Goal: Task Accomplishment & Management: Manage account settings

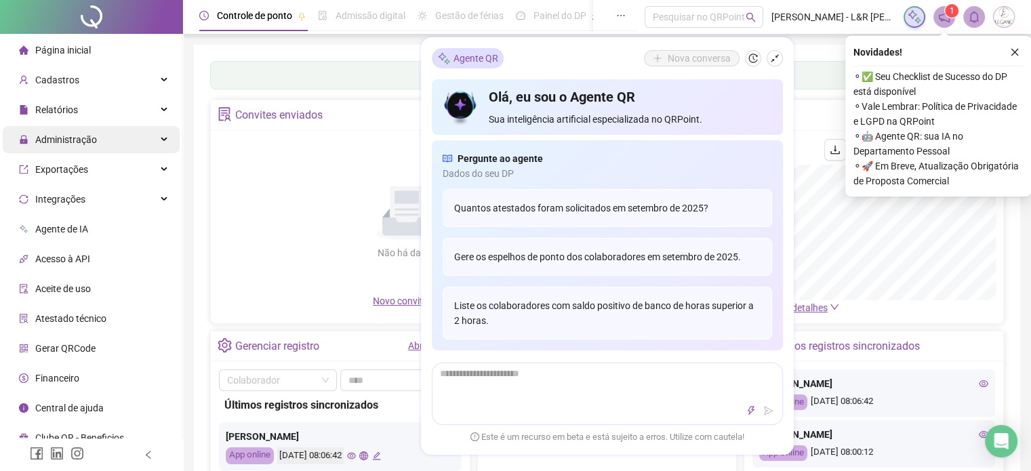
click at [74, 145] on span "Administração" at bounding box center [66, 139] width 62 height 11
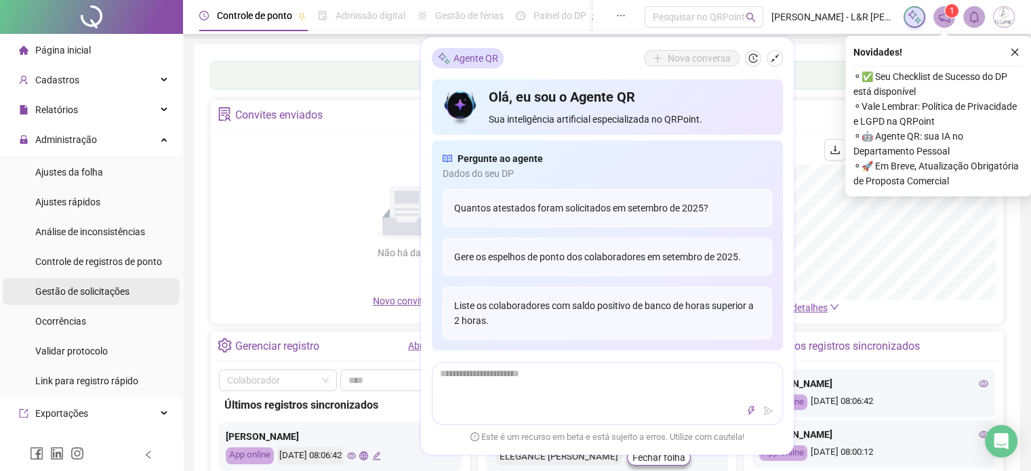
click at [73, 295] on span "Gestão de solicitações" at bounding box center [82, 291] width 94 height 11
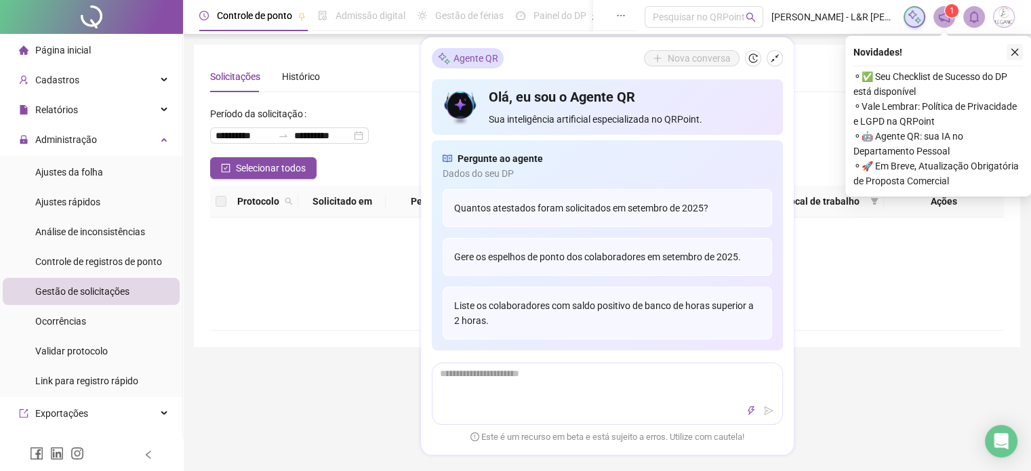
click at [1015, 54] on icon "close" at bounding box center [1014, 51] width 9 height 9
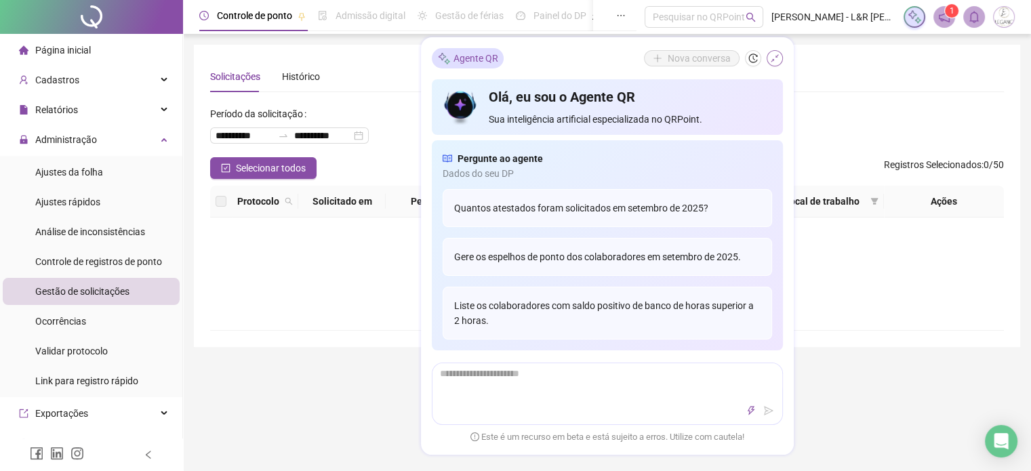
click at [782, 56] on button "button" at bounding box center [775, 58] width 16 height 16
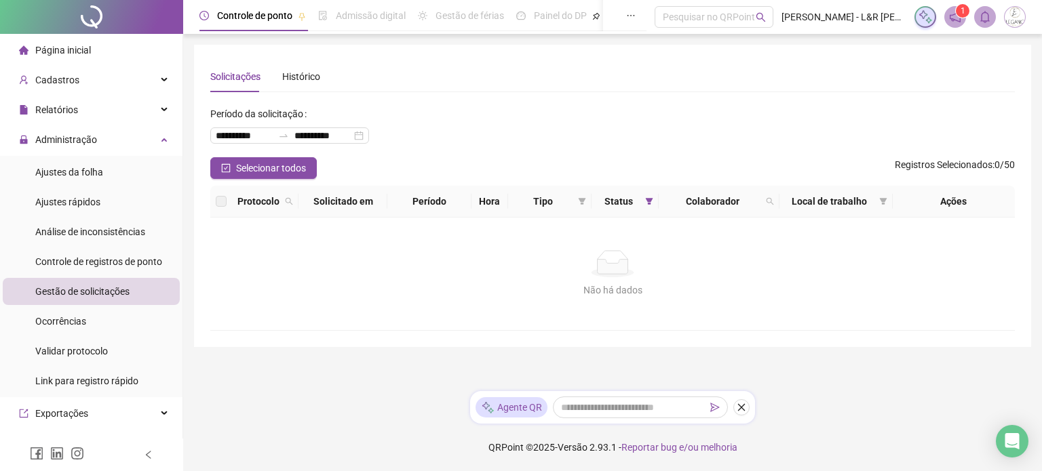
click at [84, 292] on span "Gestão de solicitações" at bounding box center [82, 291] width 94 height 11
click at [96, 168] on span "Ajustes da folha" at bounding box center [69, 172] width 68 height 11
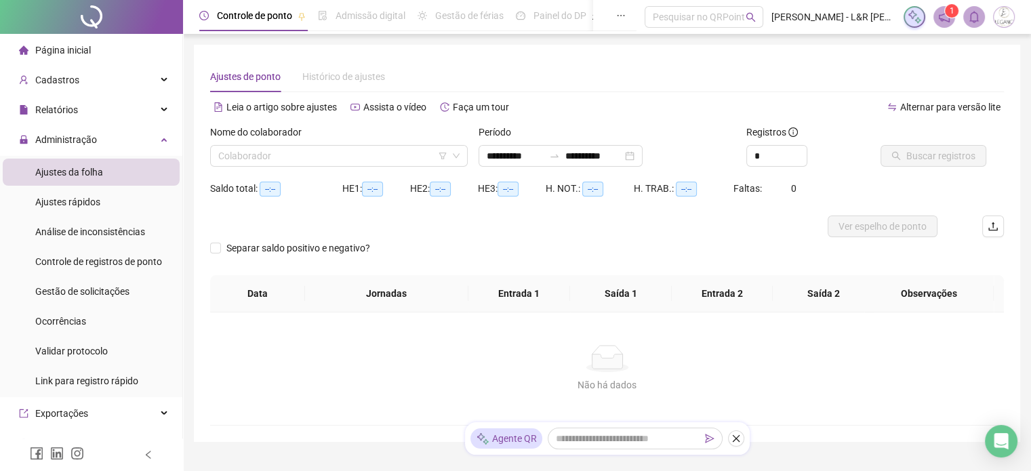
type input "**********"
click at [293, 157] on input "search" at bounding box center [332, 156] width 229 height 20
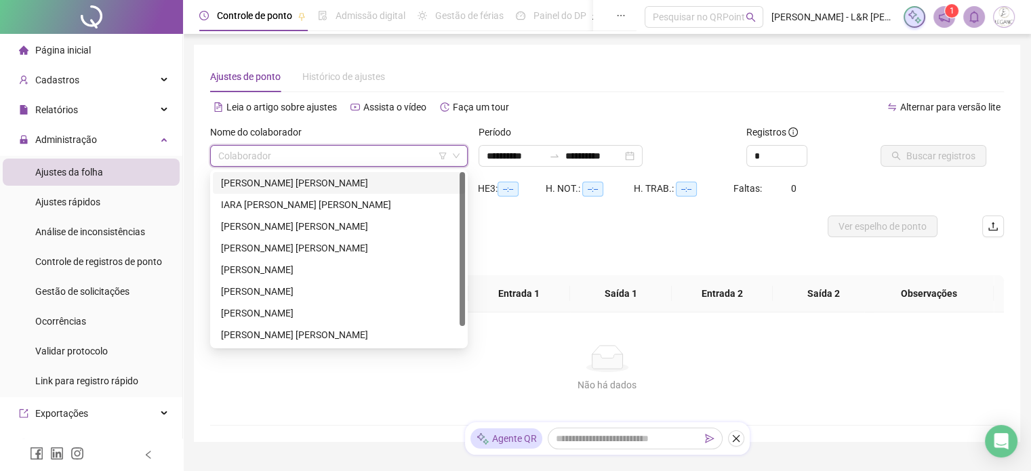
click at [266, 182] on div "ANA JULIA NICOSKI NOVACK" at bounding box center [339, 183] width 236 height 15
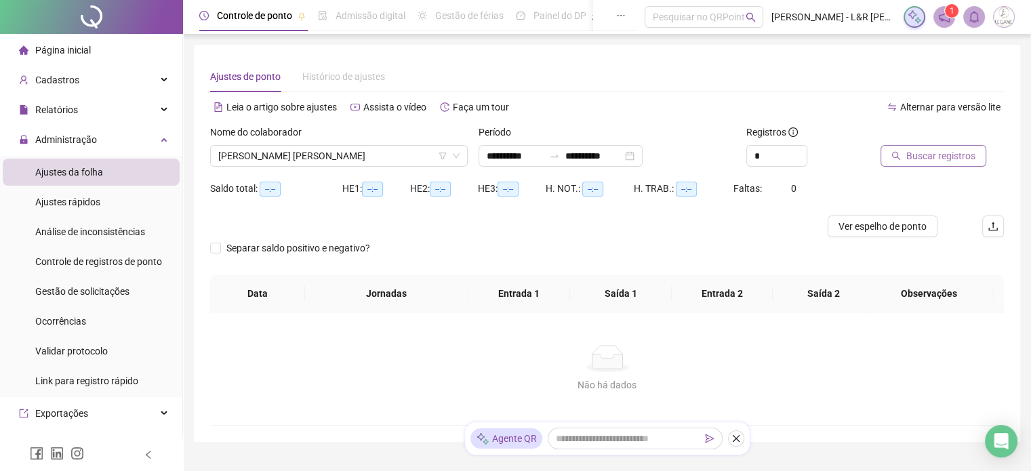
click at [917, 157] on span "Buscar registros" at bounding box center [941, 156] width 69 height 15
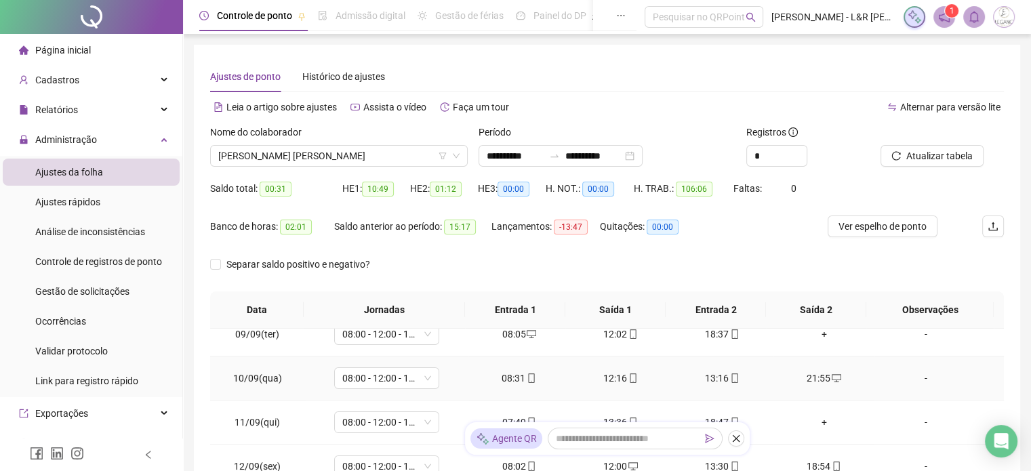
scroll to position [345, 0]
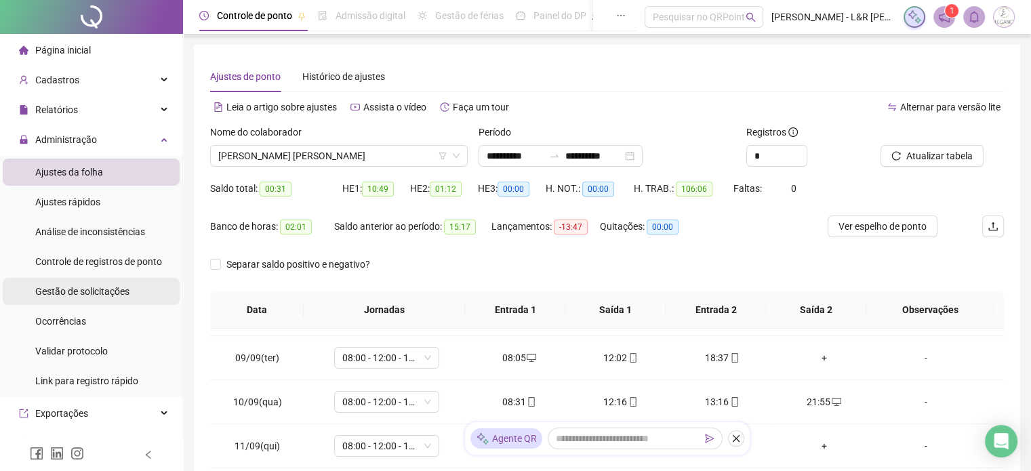
click at [94, 290] on span "Gestão de solicitações" at bounding box center [82, 291] width 94 height 11
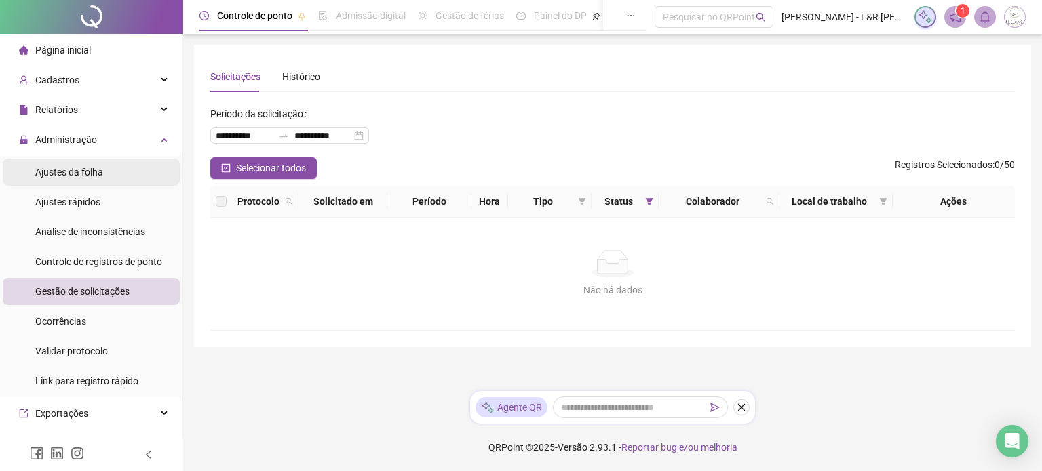
click at [88, 172] on span "Ajustes da folha" at bounding box center [69, 172] width 68 height 11
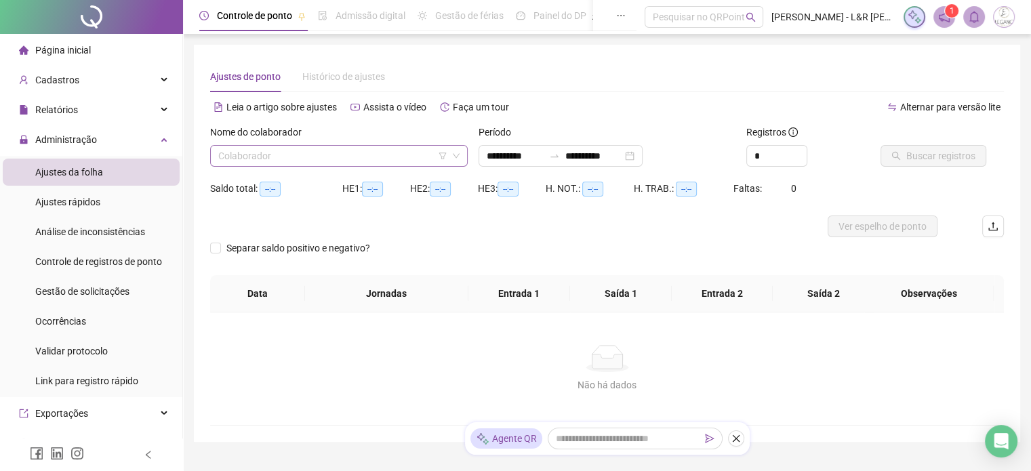
click at [269, 151] on input "search" at bounding box center [332, 156] width 229 height 20
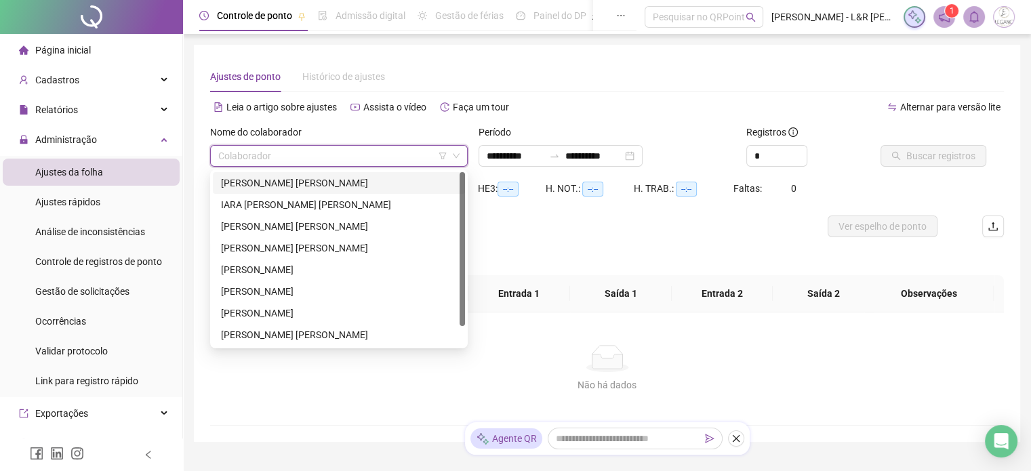
type input "**********"
click at [267, 175] on div "ANA JULIA NICOSKI NOVACK" at bounding box center [339, 183] width 252 height 22
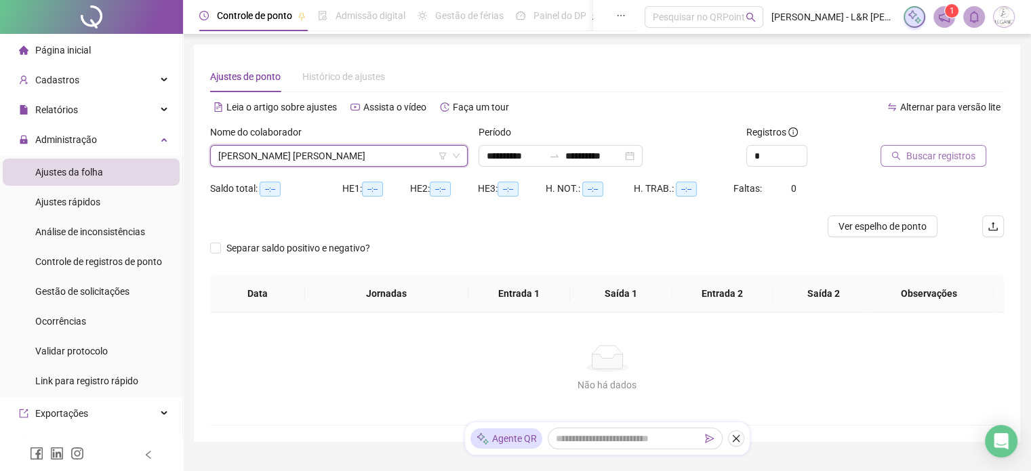
click at [932, 154] on span "Buscar registros" at bounding box center [941, 156] width 69 height 15
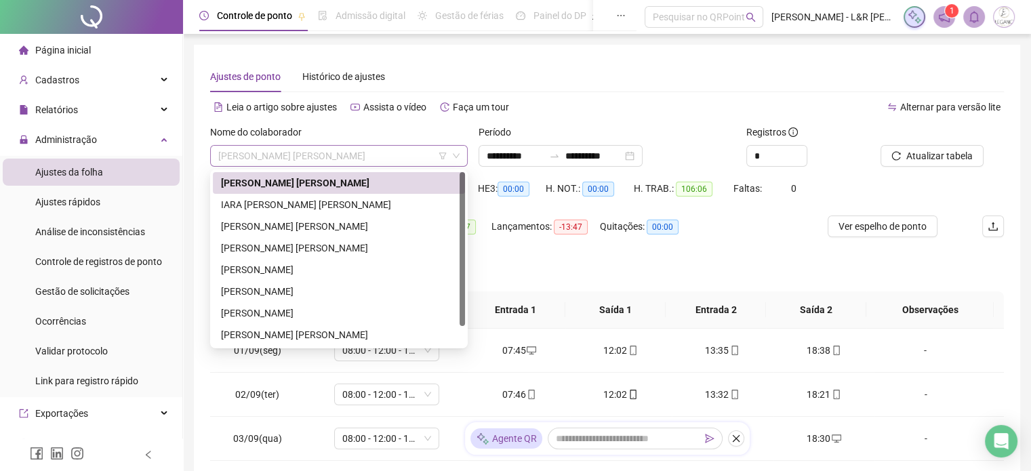
click at [362, 151] on span "ANA JULIA NICOSKI NOVACK" at bounding box center [338, 156] width 241 height 20
click at [258, 206] on div "IARA NARA ROCHA PEREIRA FERNANDES" at bounding box center [339, 204] width 236 height 15
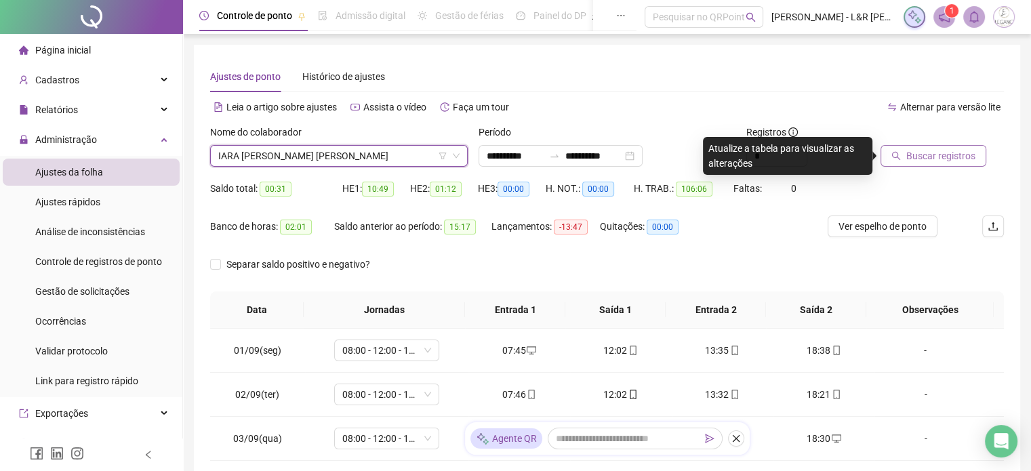
click at [917, 158] on span "Buscar registros" at bounding box center [941, 156] width 69 height 15
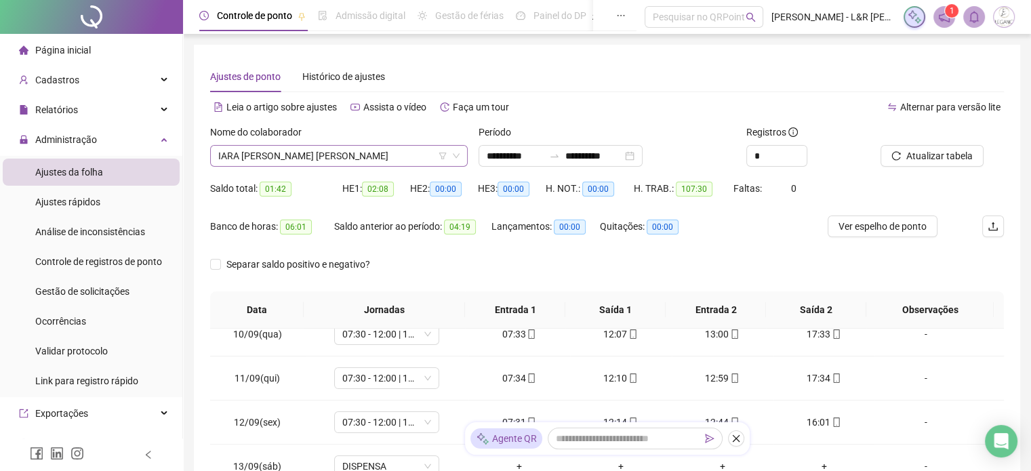
click at [414, 151] on span "IARA NARA ROCHA PEREIRA FERNANDES" at bounding box center [338, 156] width 241 height 20
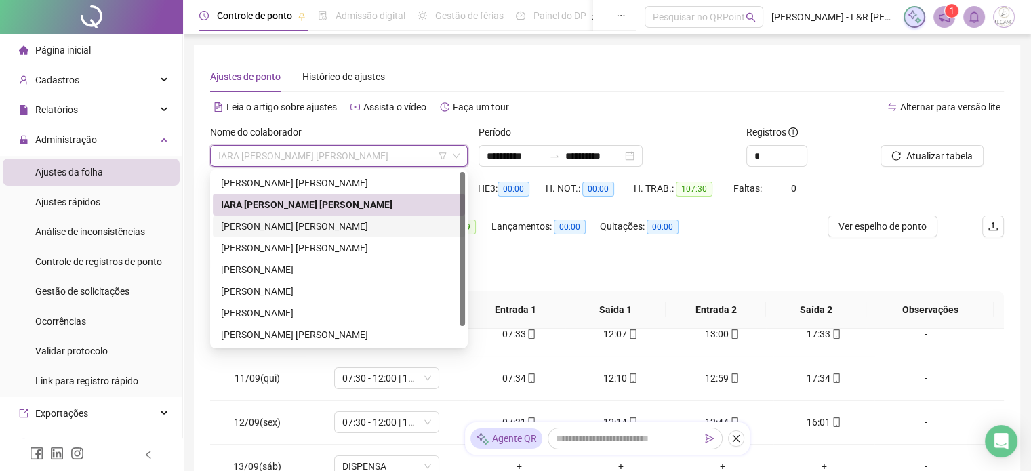
click at [269, 228] on div "JUCELIA MARINHO MACIEL" at bounding box center [339, 226] width 236 height 15
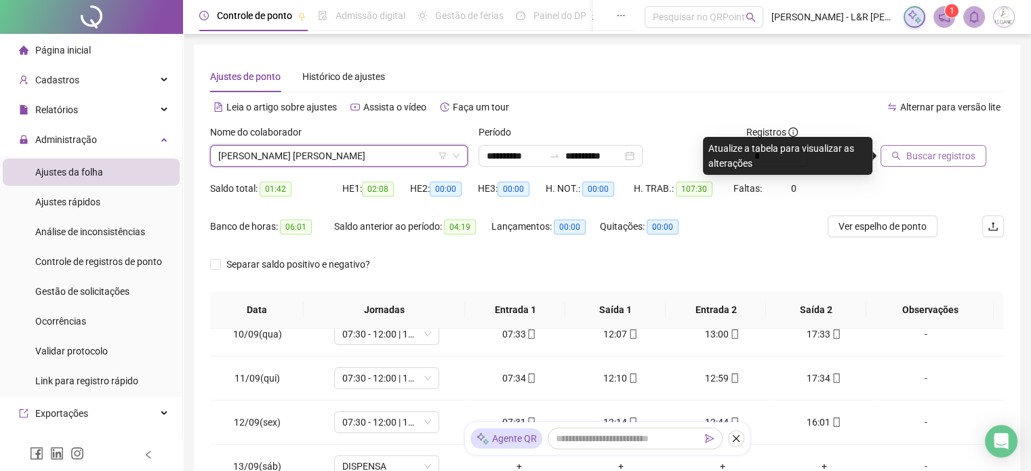
click at [925, 157] on span "Buscar registros" at bounding box center [941, 156] width 69 height 15
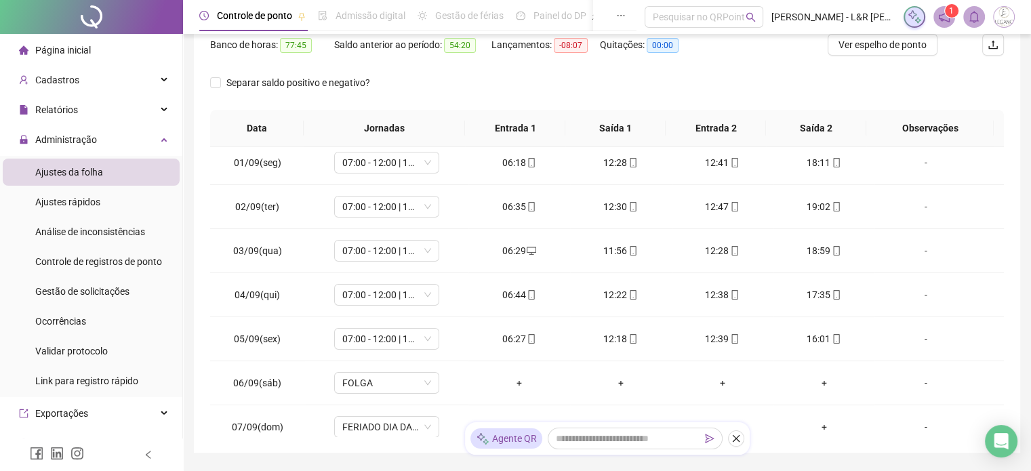
scroll to position [50, 0]
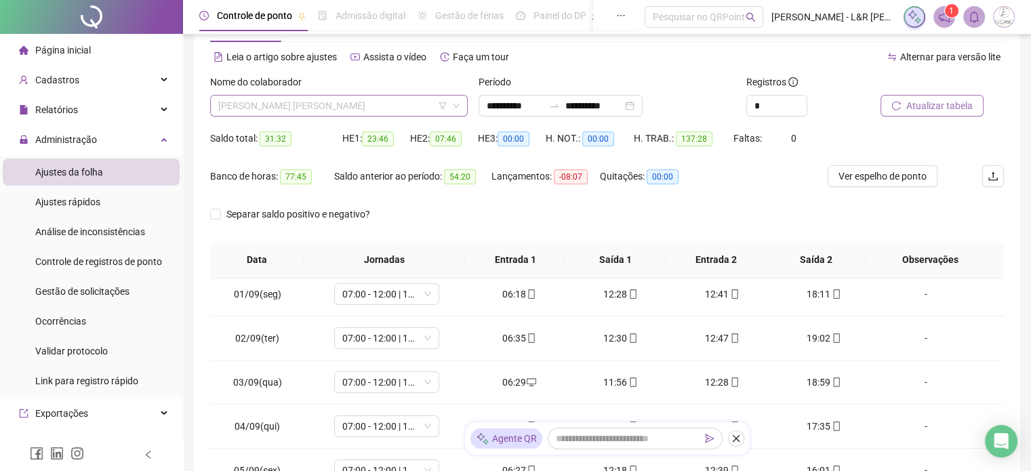
click at [345, 111] on span "JUCELIA MARINHO MACIEL" at bounding box center [338, 106] width 241 height 20
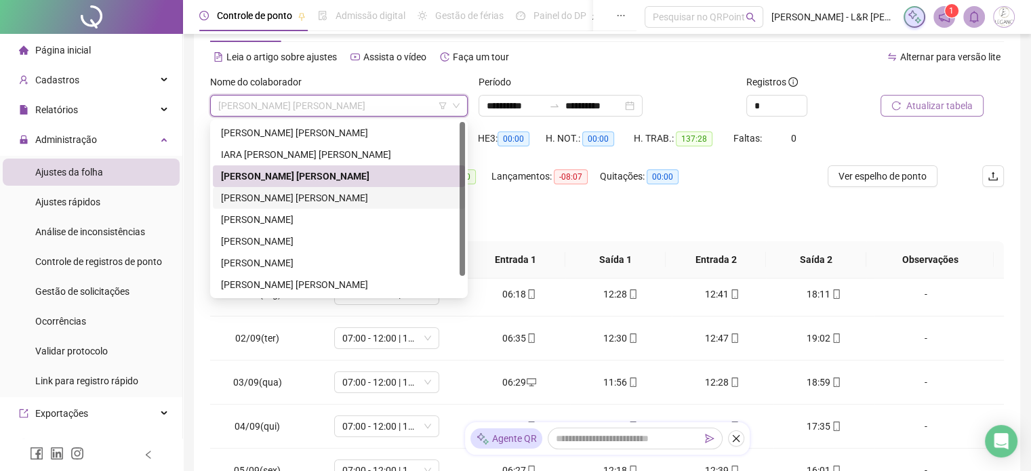
click at [294, 197] on div "LUANA ROSALINO BORGES" at bounding box center [339, 198] width 236 height 15
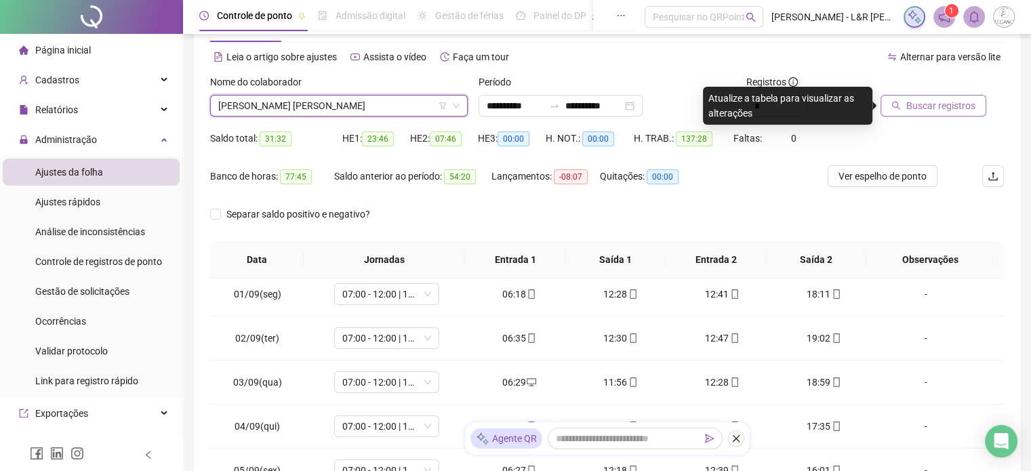
click at [929, 106] on span "Buscar registros" at bounding box center [941, 105] width 69 height 15
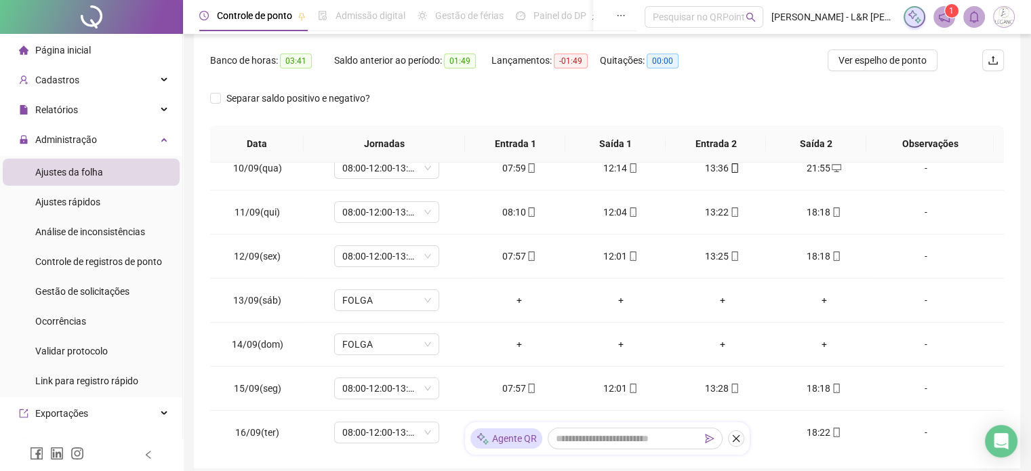
scroll to position [0, 0]
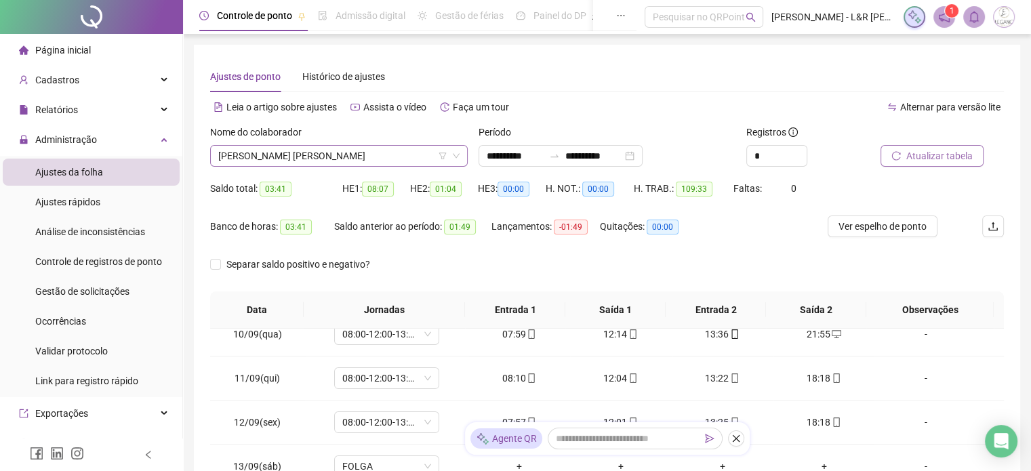
click at [378, 157] on span "LUANA ROSALINO BORGES" at bounding box center [338, 156] width 241 height 20
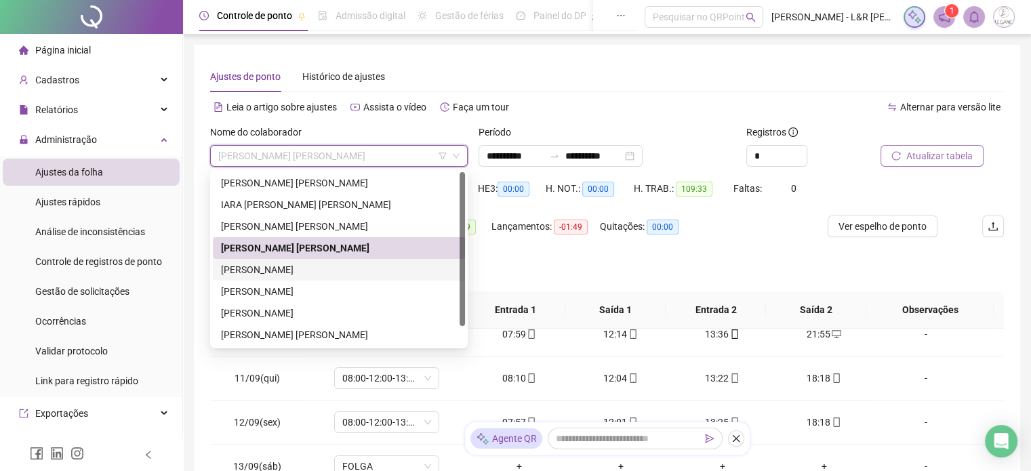
click at [266, 271] on div "MARILDA ALBINO" at bounding box center [339, 269] width 236 height 15
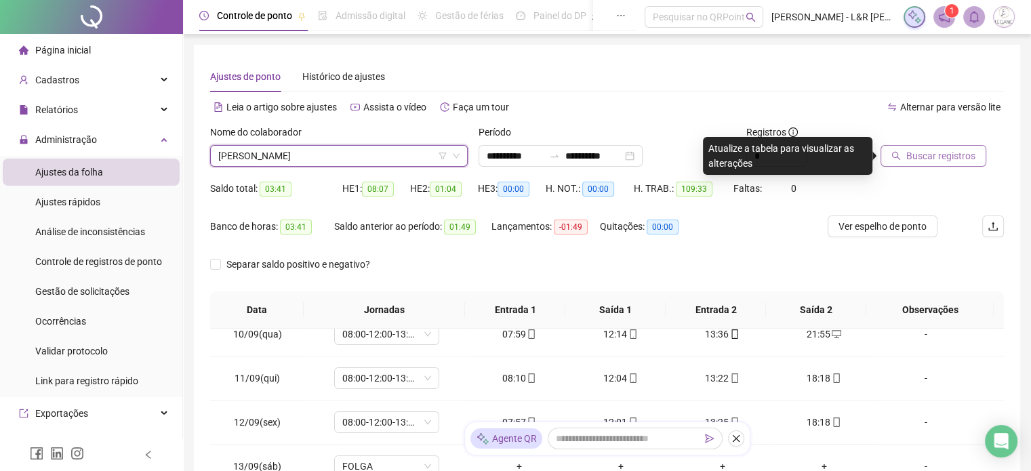
click at [908, 151] on span "Buscar registros" at bounding box center [941, 156] width 69 height 15
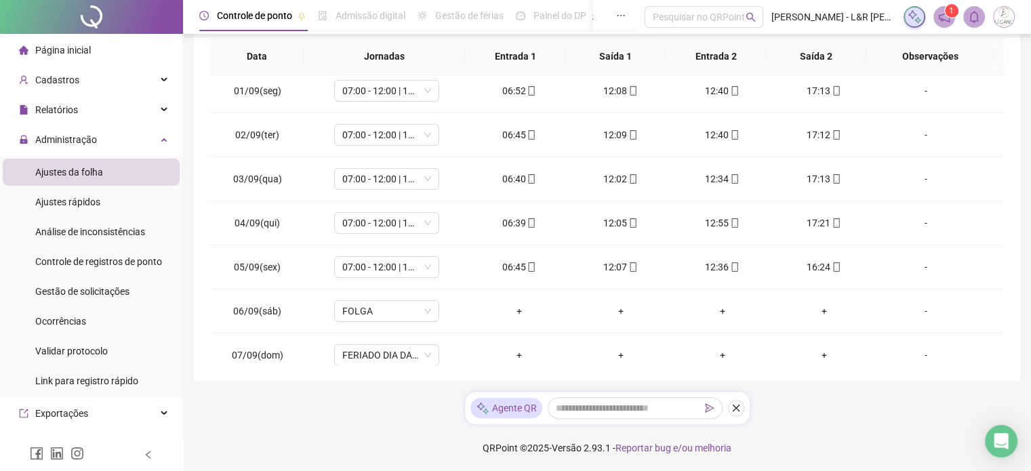
scroll to position [50, 0]
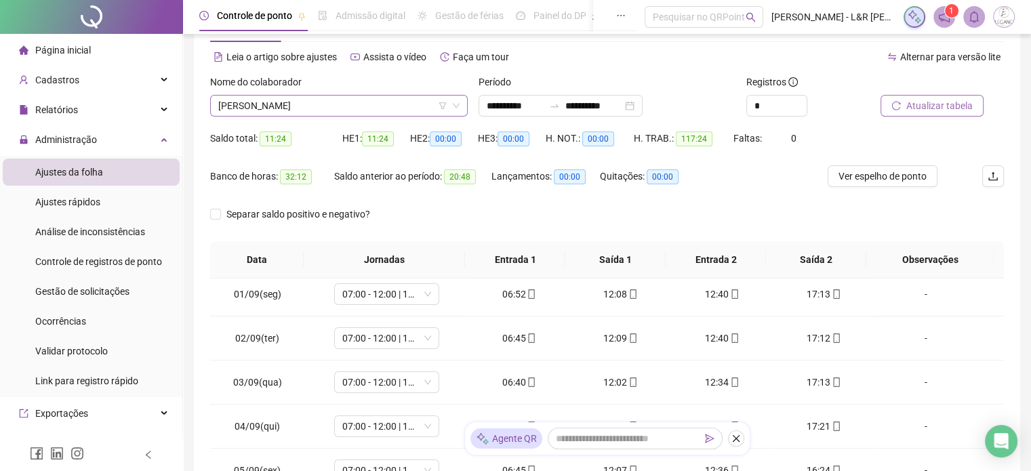
click at [338, 105] on span "MARILDA ALBINO" at bounding box center [338, 106] width 241 height 20
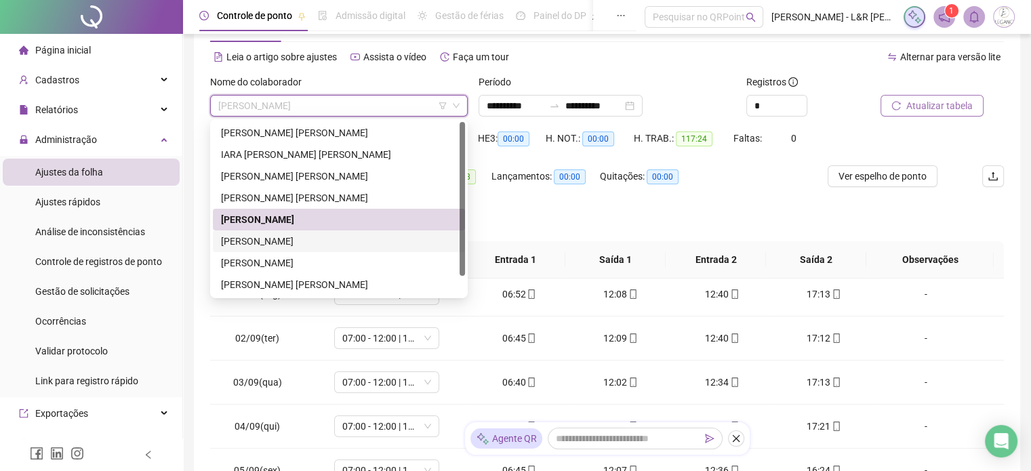
click at [277, 236] on div "MAURICIO FERNANDES BORGES" at bounding box center [339, 241] width 236 height 15
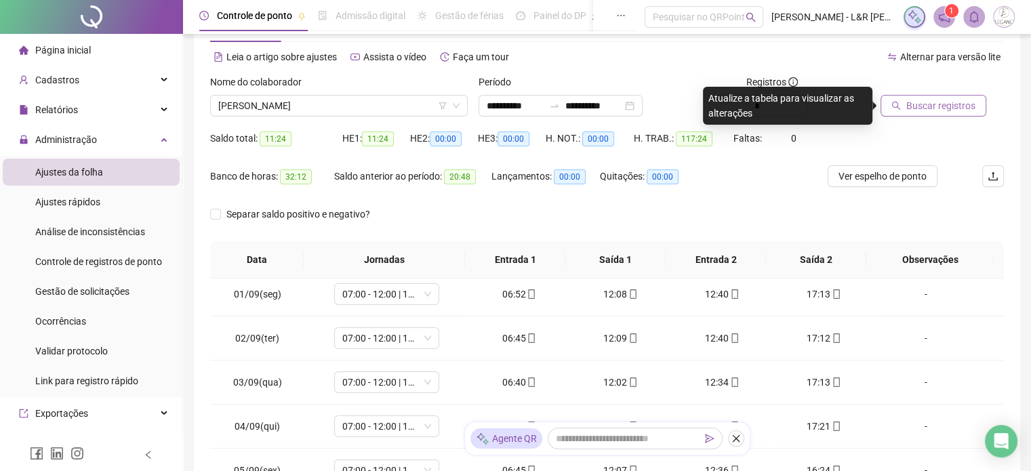
click at [930, 113] on button "Buscar registros" at bounding box center [934, 106] width 106 height 22
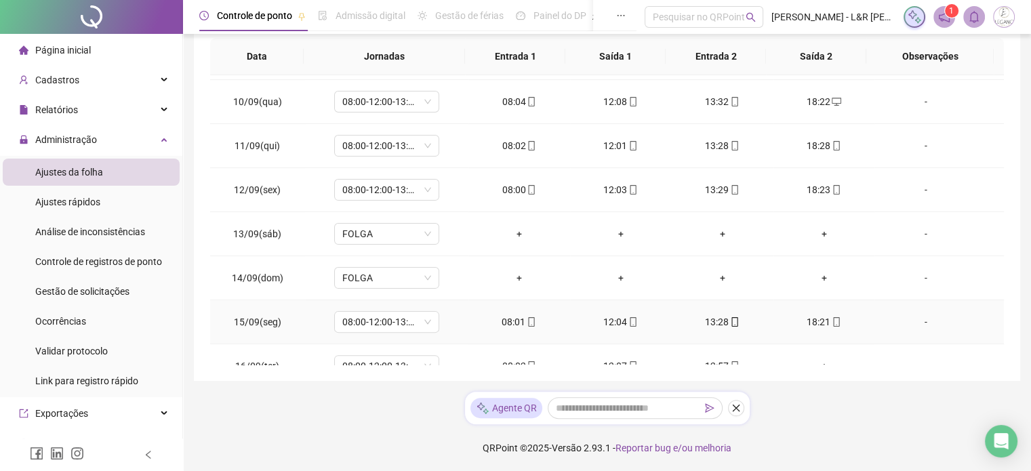
scroll to position [413, 0]
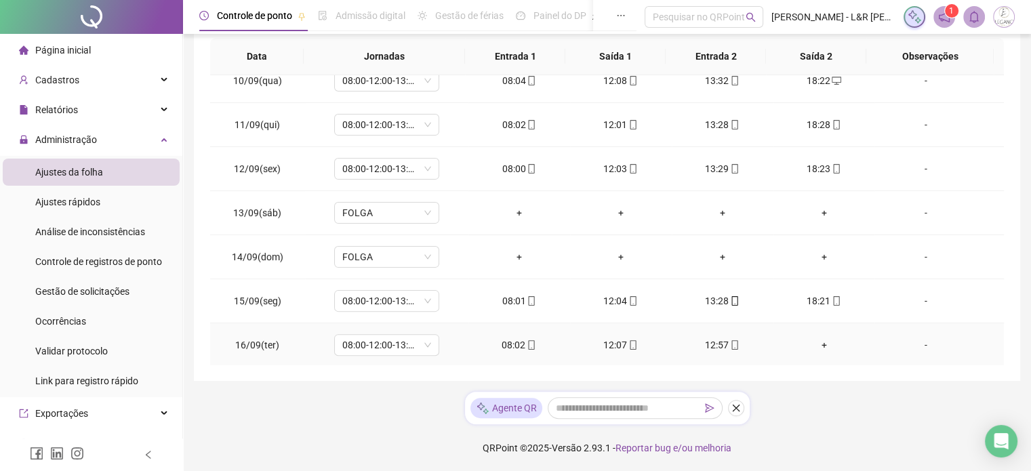
click at [814, 338] on div "+" at bounding box center [825, 345] width 80 height 15
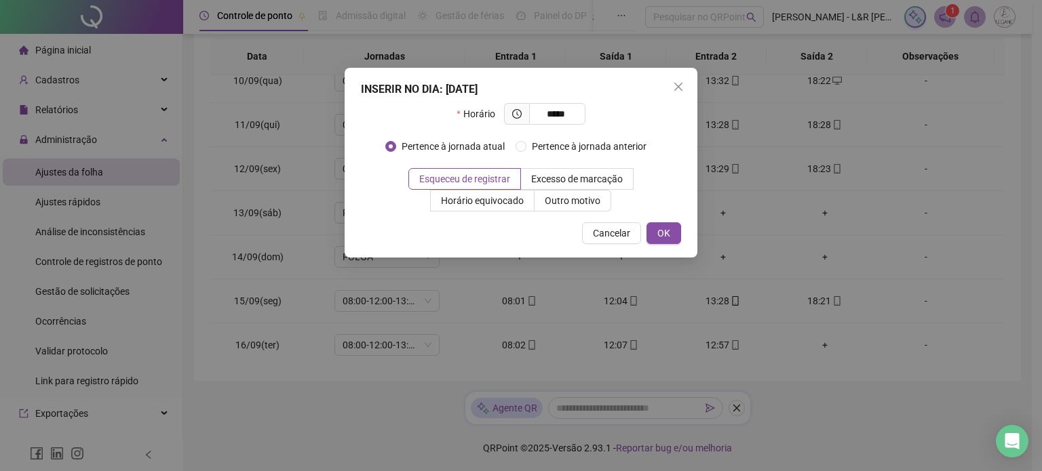
type input "*****"
click at [641, 222] on div "Cancelar OK" at bounding box center [521, 233] width 320 height 22
click at [654, 229] on button "OK" at bounding box center [663, 233] width 35 height 22
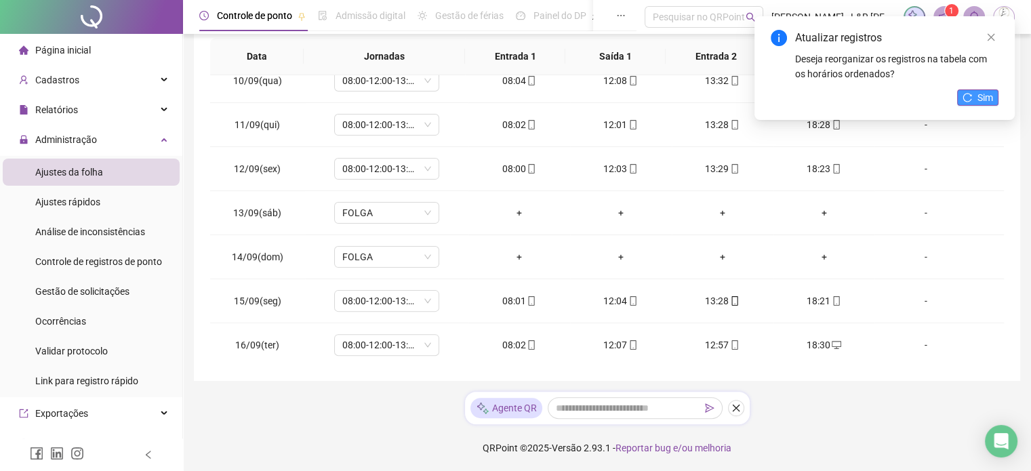
click at [981, 96] on span "Sim" at bounding box center [986, 97] width 16 height 15
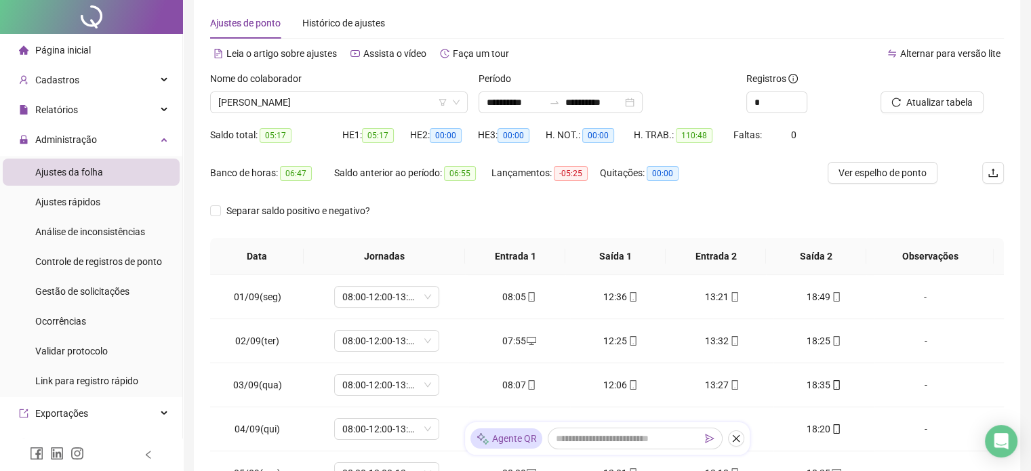
scroll to position [0, 0]
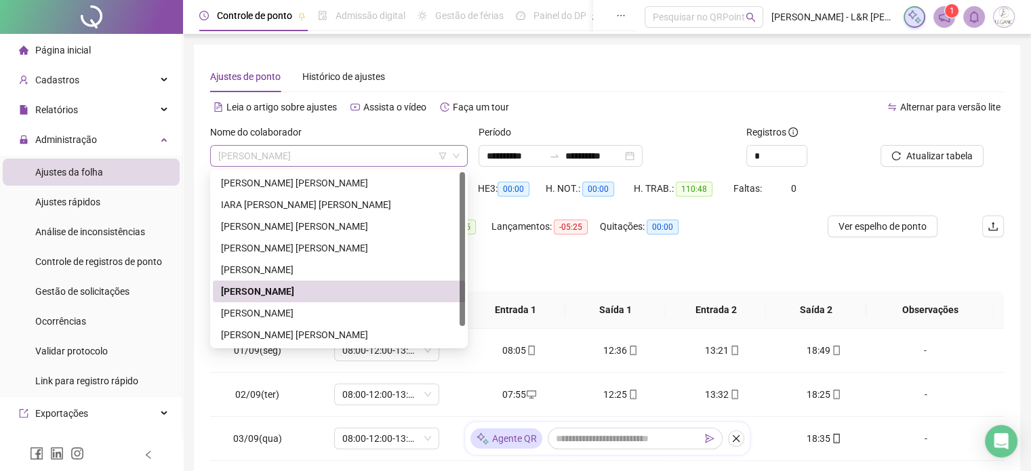
click at [385, 152] on span "MAURICIO FERNANDES BORGES" at bounding box center [338, 156] width 241 height 20
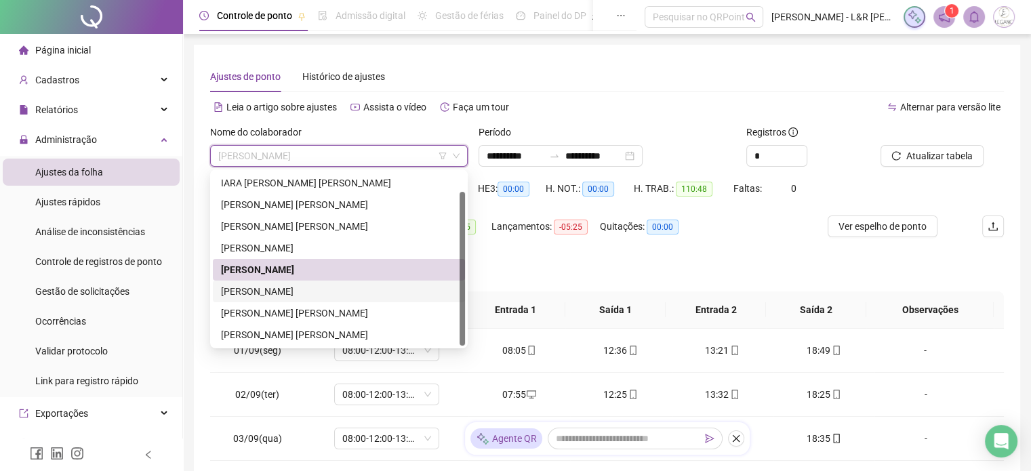
click at [296, 292] on div "PAULO LEANDRO NETTO CASTRO" at bounding box center [339, 291] width 236 height 15
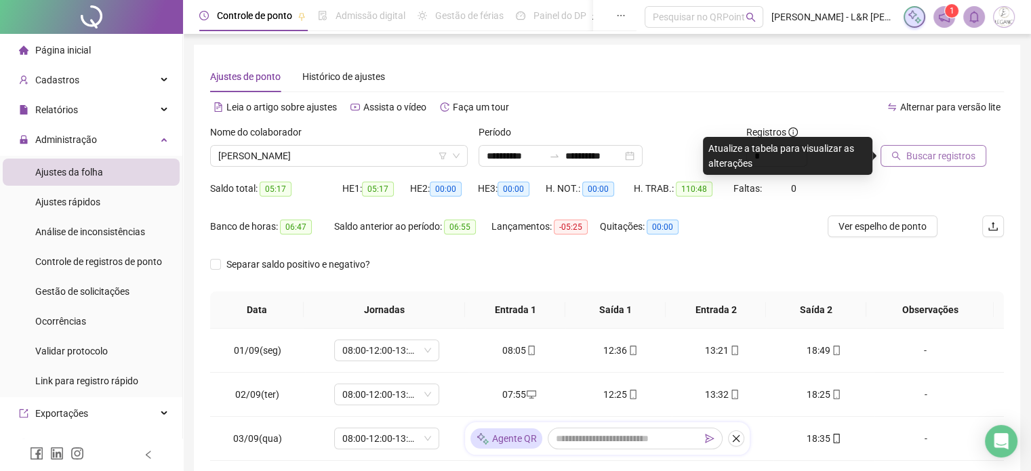
click at [960, 163] on button "Buscar registros" at bounding box center [934, 156] width 106 height 22
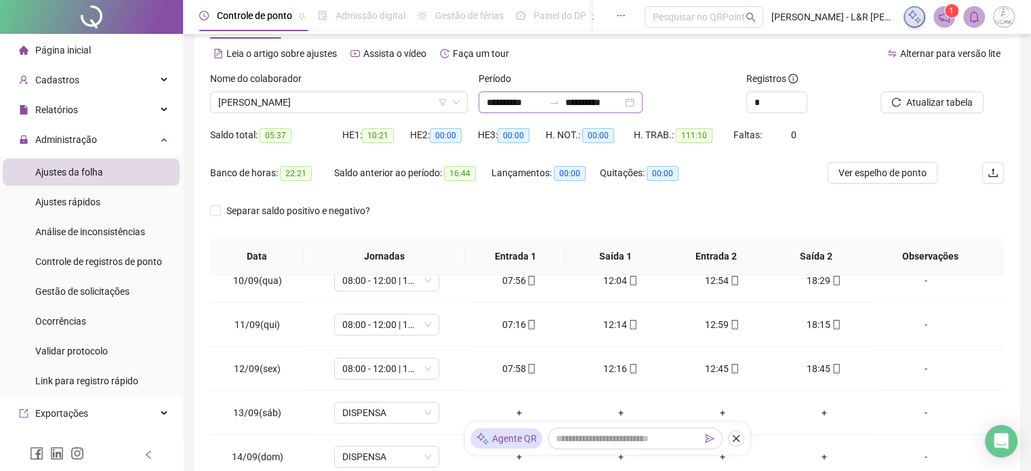
scroll to position [50, 0]
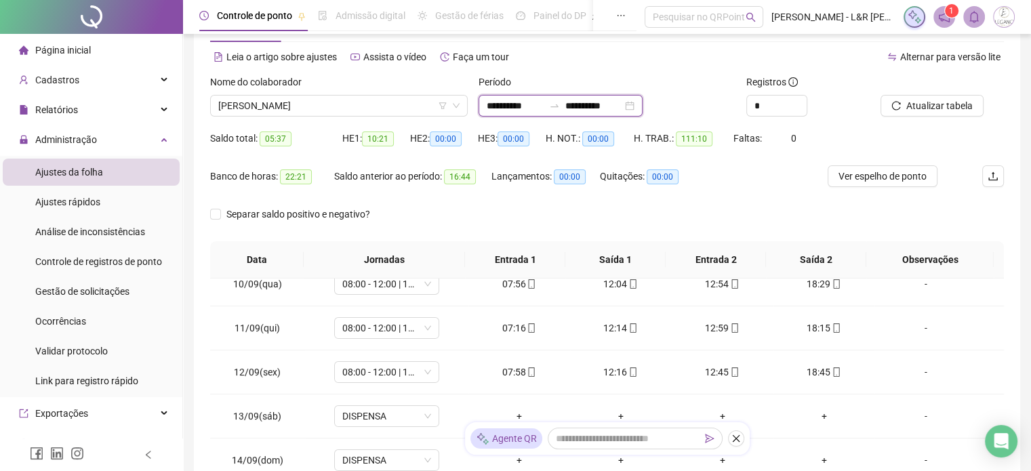
click at [608, 104] on input "**********" at bounding box center [594, 105] width 57 height 15
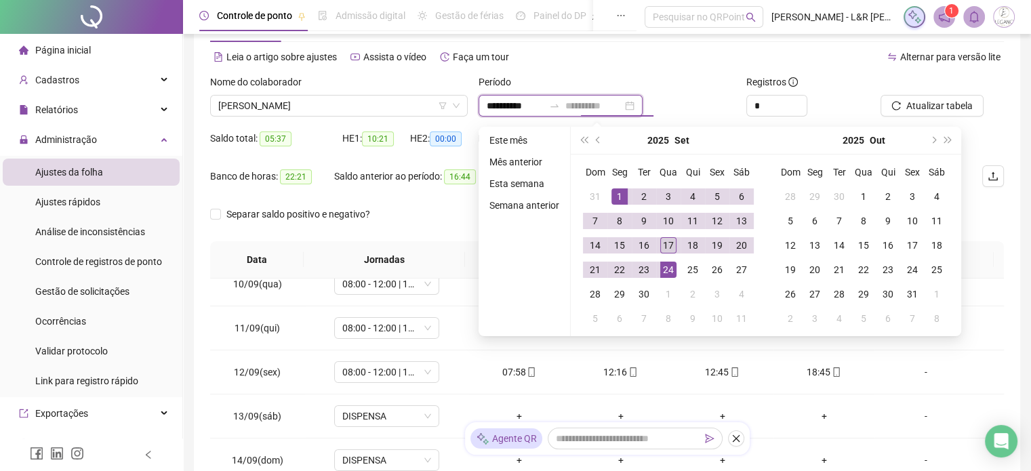
type input "**********"
click at [670, 241] on div "17" at bounding box center [669, 245] width 16 height 16
type input "**********"
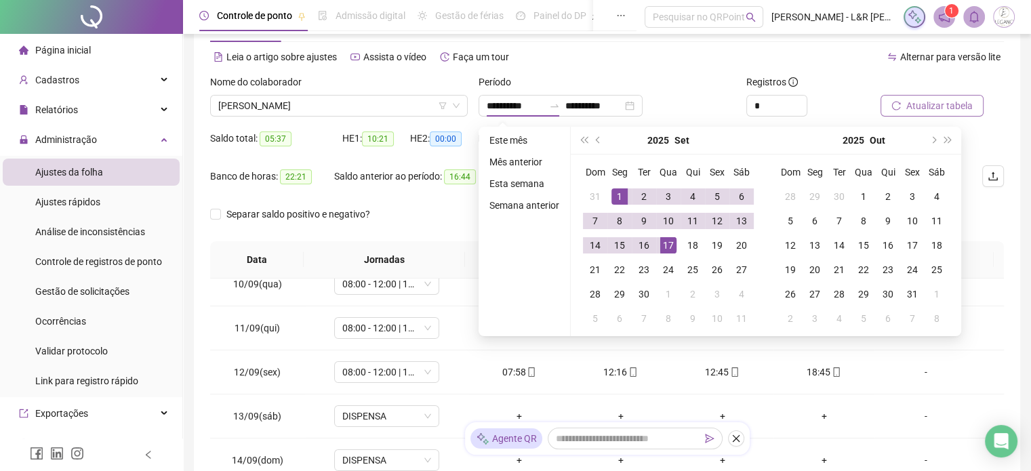
click at [949, 116] on button "Atualizar tabela" at bounding box center [932, 106] width 103 height 22
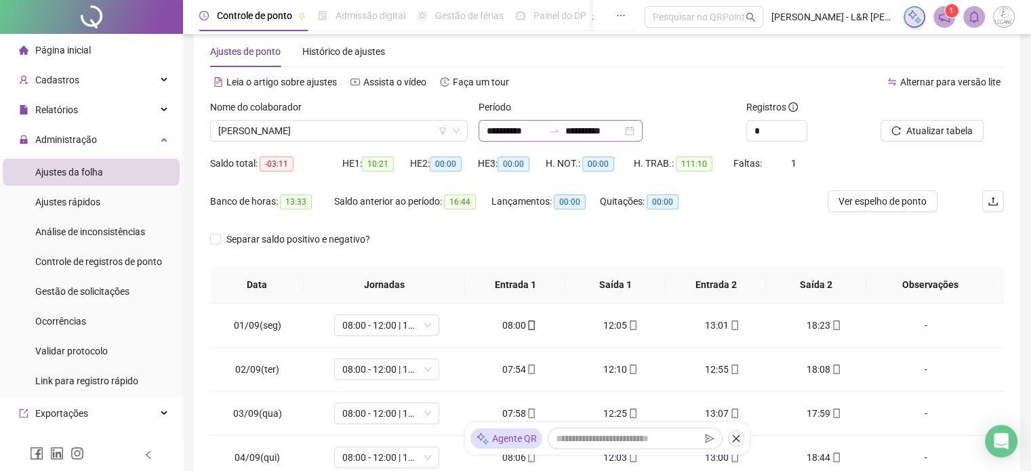
scroll to position [0, 0]
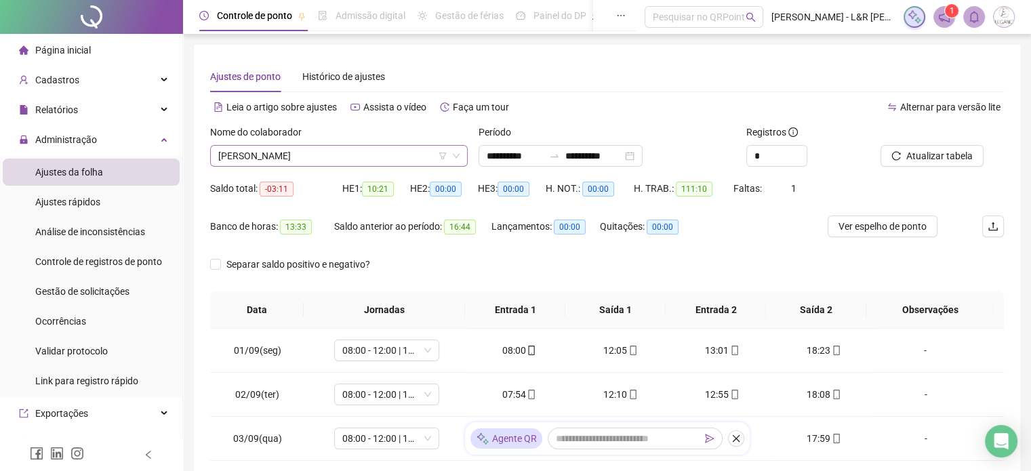
click at [377, 156] on span "PAULO LEANDRO NETTO CASTRO" at bounding box center [338, 156] width 241 height 20
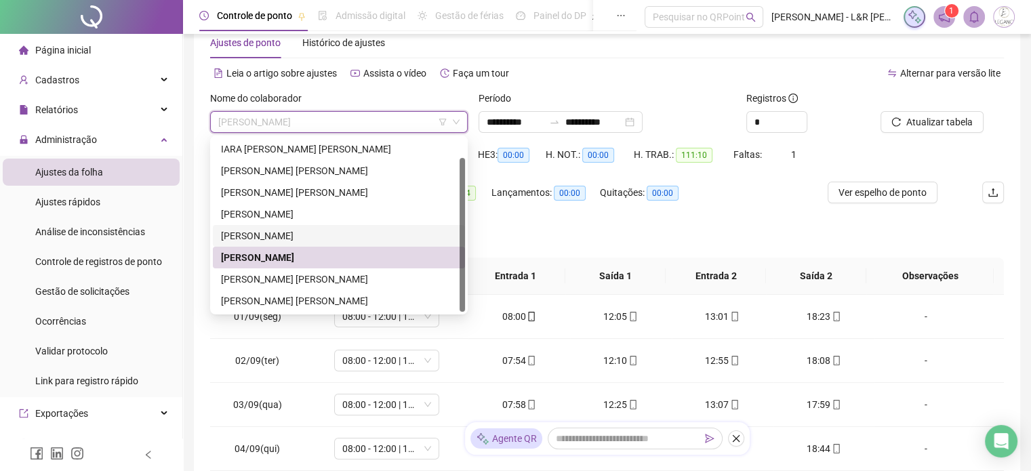
scroll to position [68, 0]
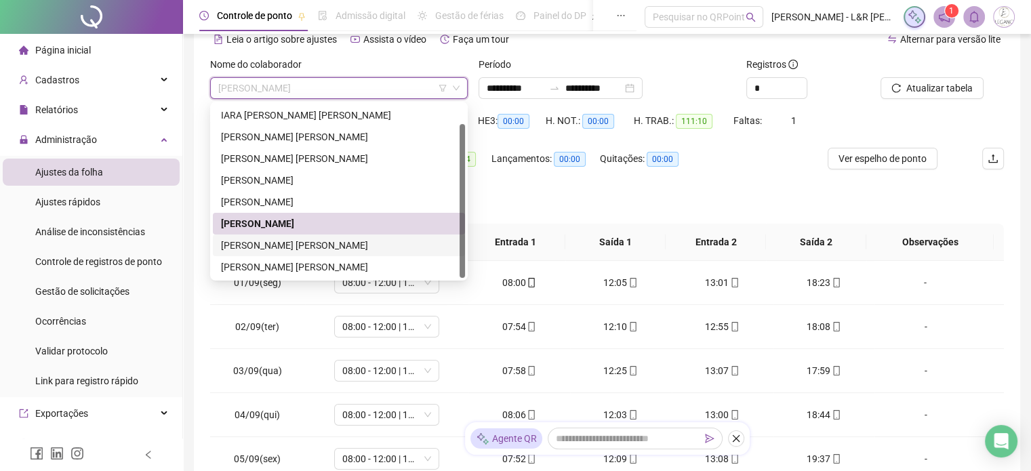
click at [277, 248] on div "RANGEL DUART DA SILVA" at bounding box center [339, 245] width 236 height 15
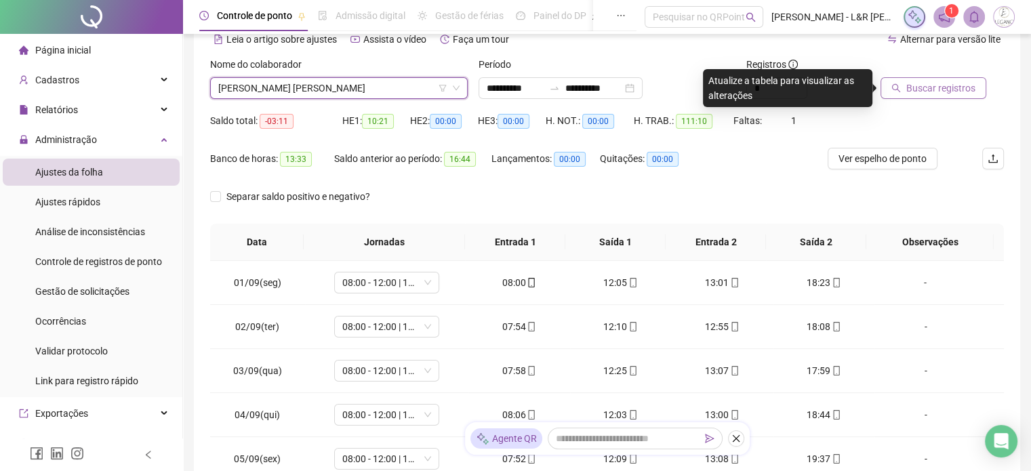
click at [920, 89] on span "Buscar registros" at bounding box center [941, 88] width 69 height 15
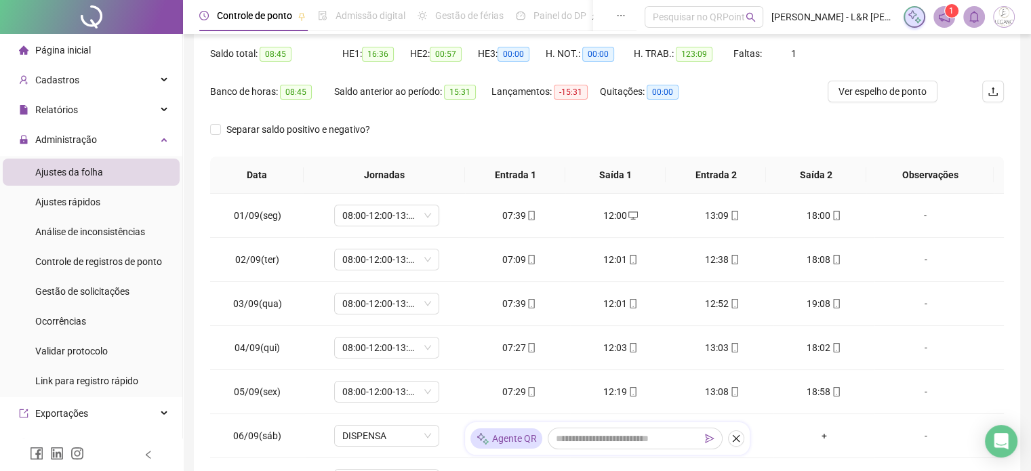
scroll to position [50, 0]
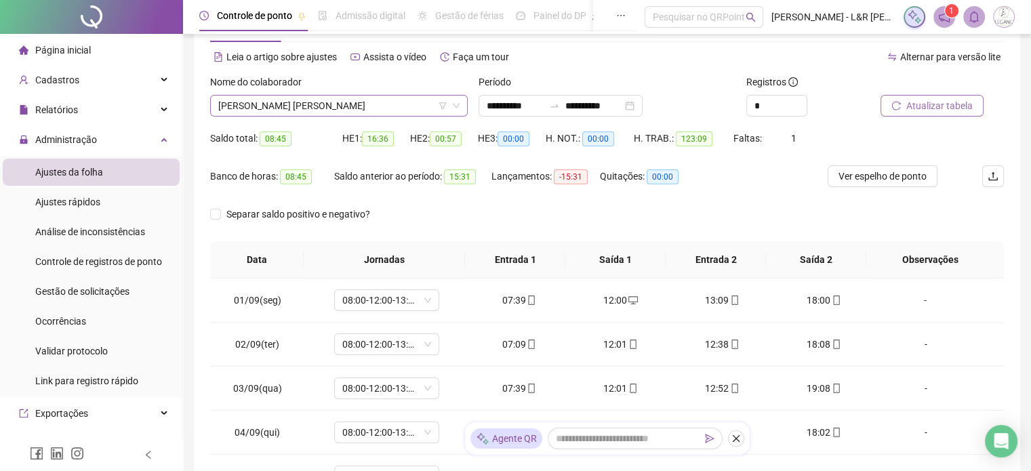
click at [388, 110] on span "RANGEL DUART DA SILVA" at bounding box center [338, 106] width 241 height 20
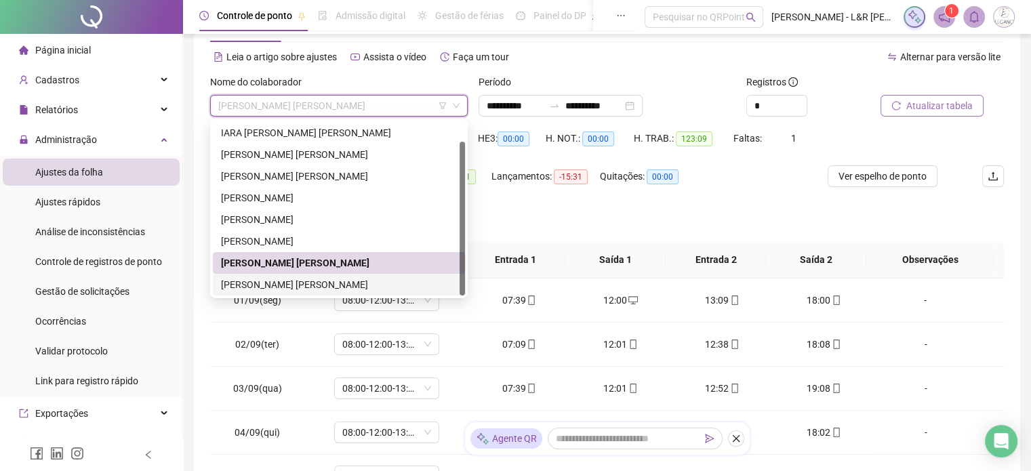
click at [271, 282] on div "ROBERTA FERNANDES MENDES" at bounding box center [339, 284] width 236 height 15
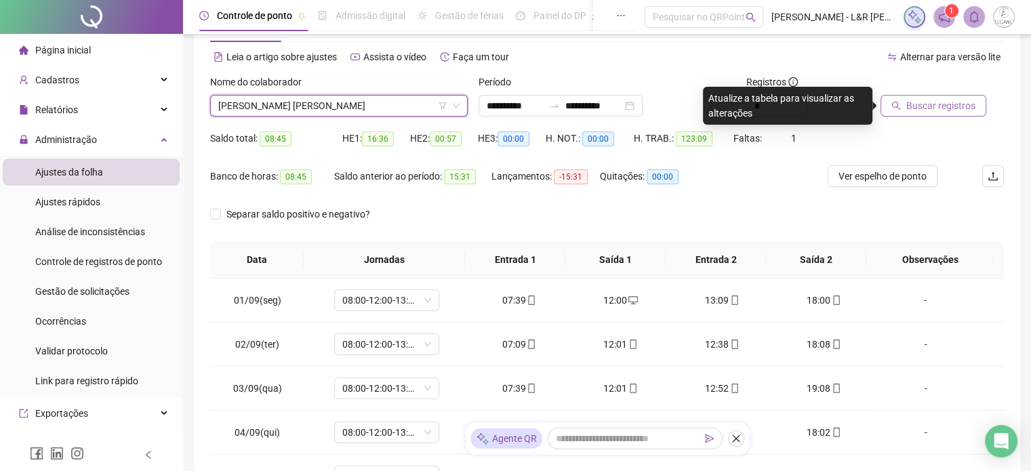
click at [916, 108] on span "Buscar registros" at bounding box center [941, 105] width 69 height 15
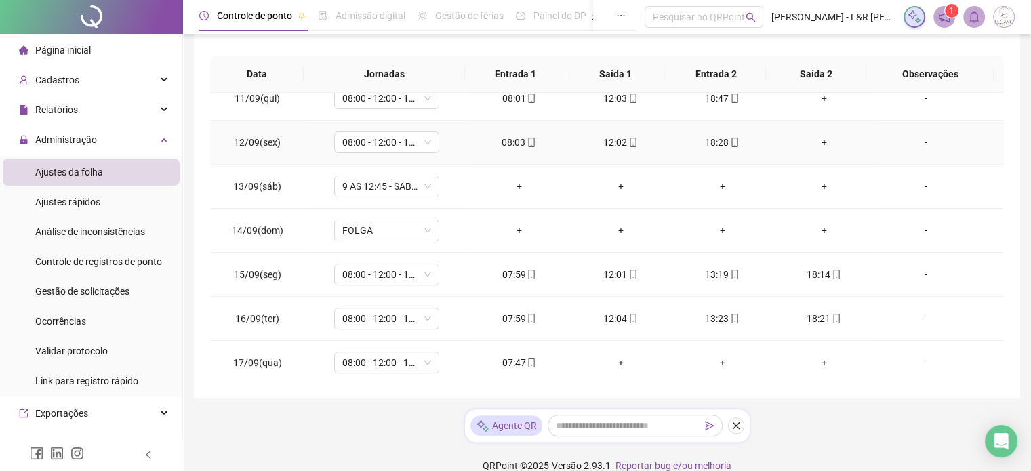
scroll to position [254, 0]
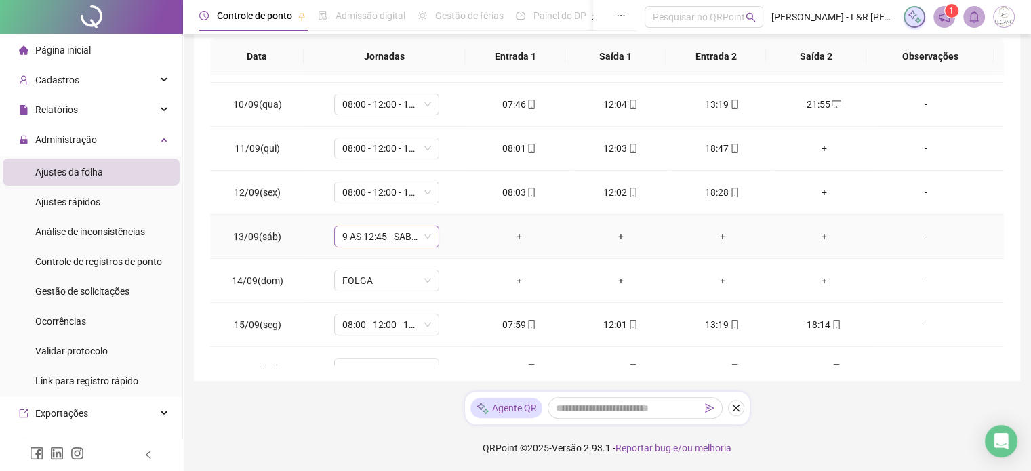
click at [415, 231] on span "9 AS 12:45 - SABADO" at bounding box center [386, 237] width 89 height 20
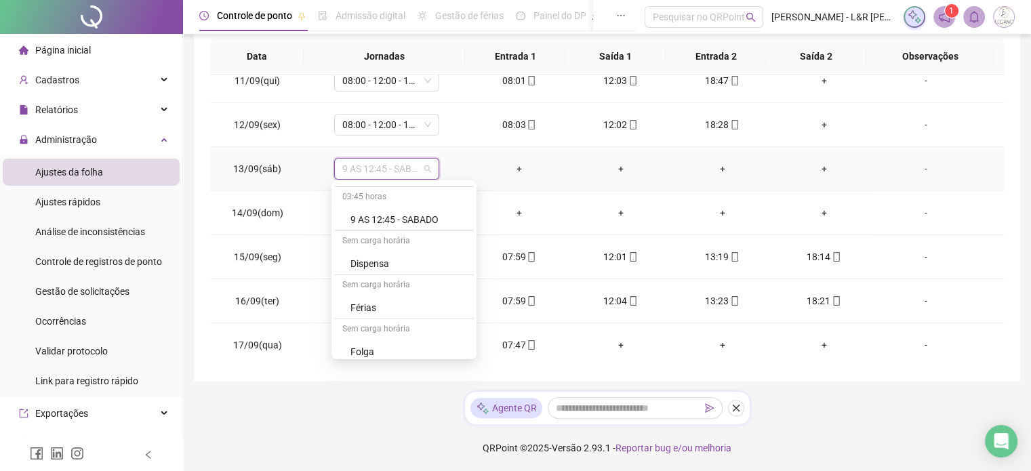
scroll to position [814, 0]
click at [389, 238] on div "Dispensa" at bounding box center [408, 239] width 115 height 15
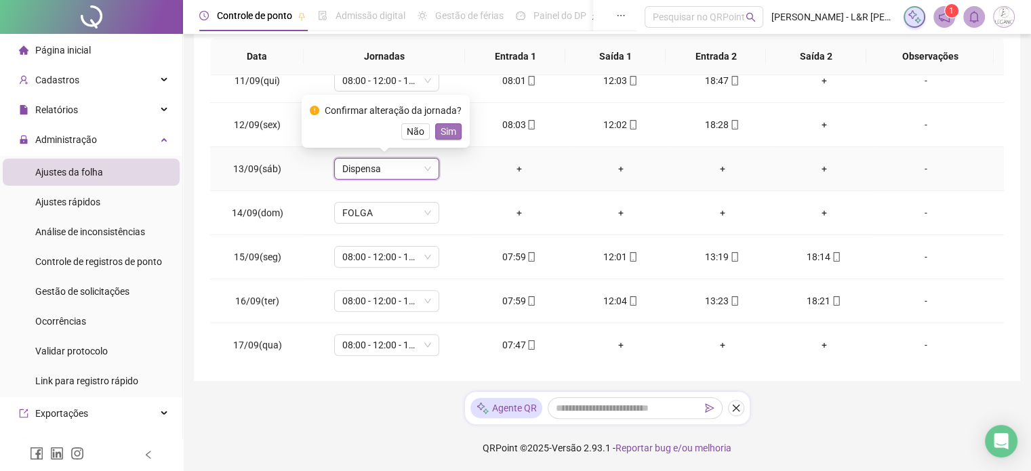
click at [442, 134] on span "Sim" at bounding box center [449, 131] width 16 height 15
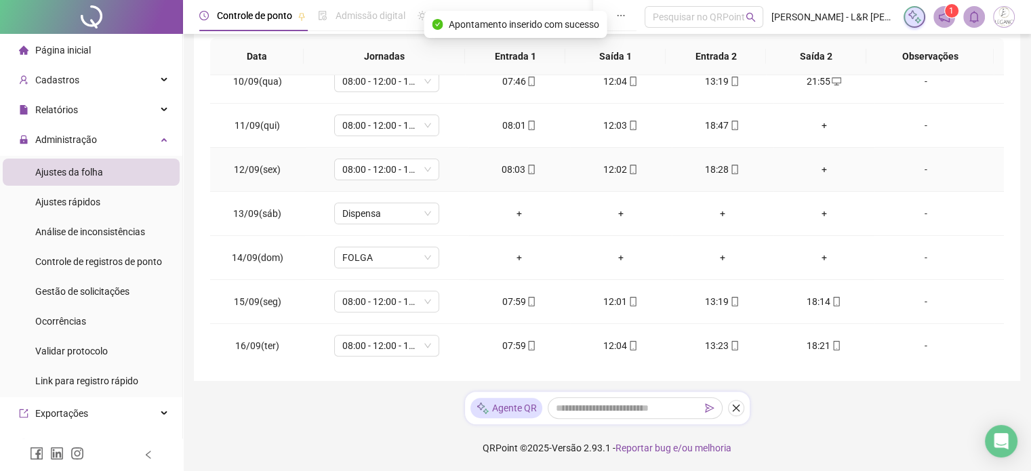
scroll to position [389, 0]
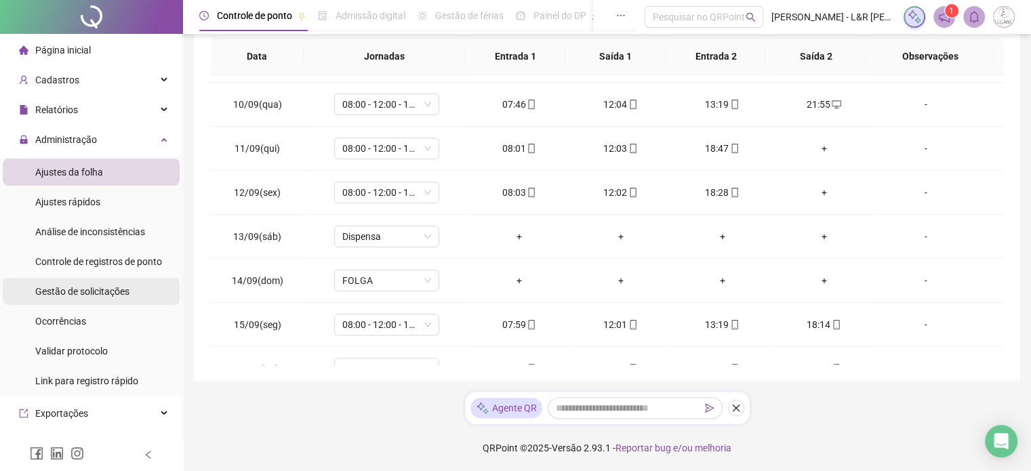
click at [81, 297] on span "Gestão de solicitações" at bounding box center [82, 291] width 94 height 11
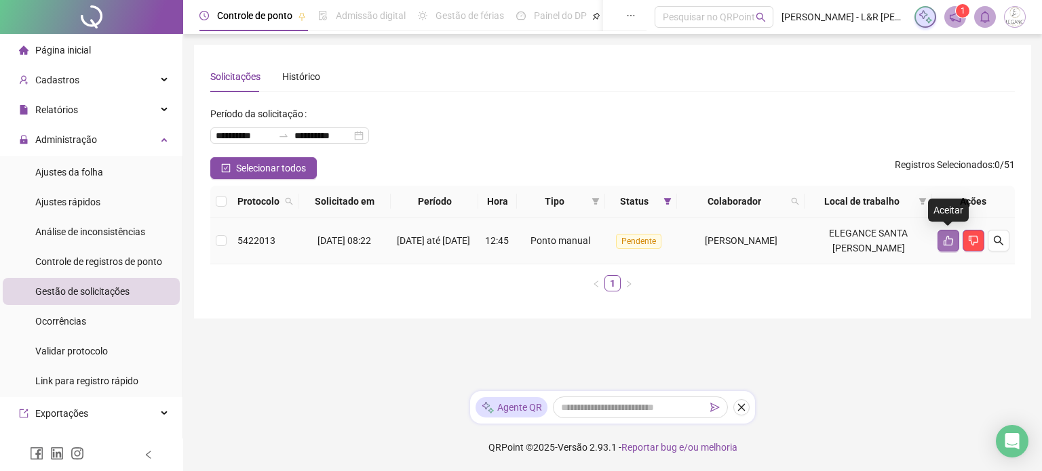
click at [943, 241] on icon "like" at bounding box center [948, 240] width 11 height 11
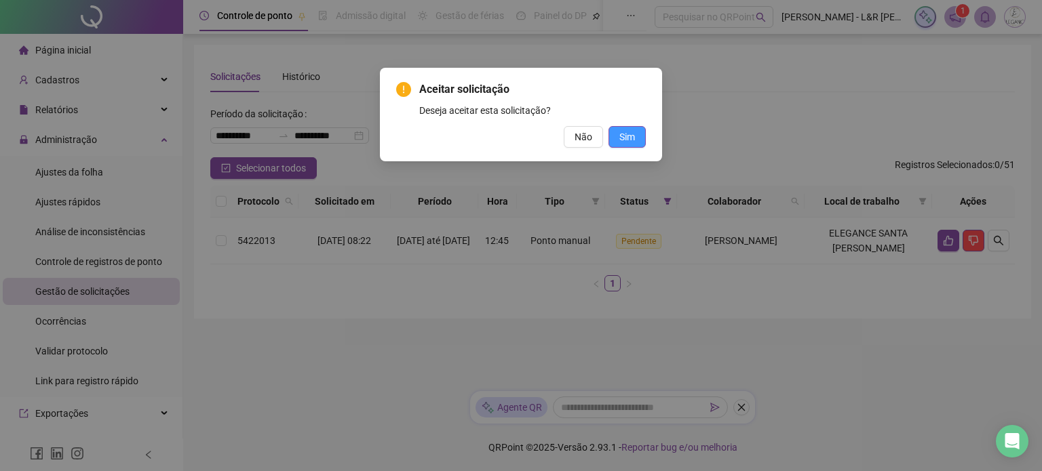
click at [639, 138] on button "Sim" at bounding box center [626, 137] width 37 height 22
